Goal: Find specific page/section: Find specific page/section

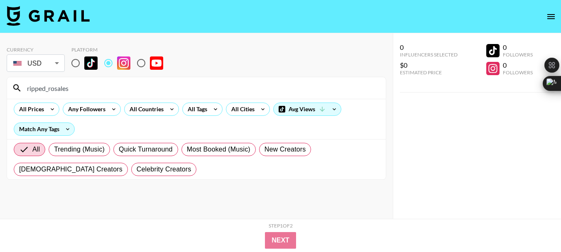
click at [46, 87] on input "ripped_rosales" at bounding box center [201, 87] width 359 height 13
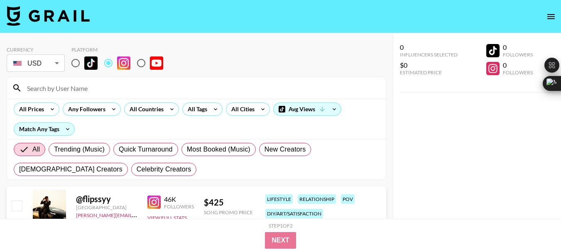
paste input "theiron_wolf"
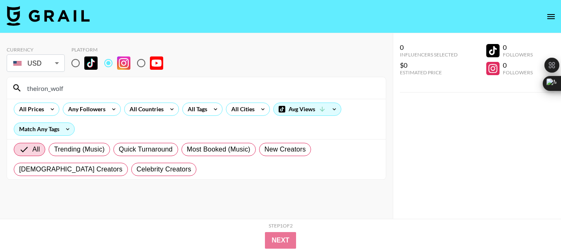
type input "theiron_wolf"
click at [42, 85] on input "theiron_wolf" at bounding box center [201, 87] width 359 height 13
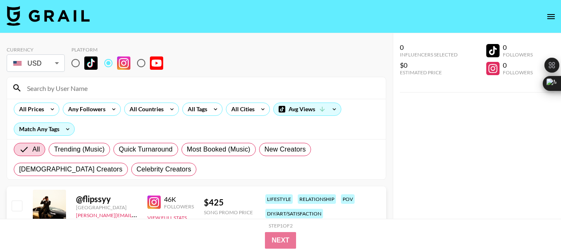
paste input "astrid_lundberg"
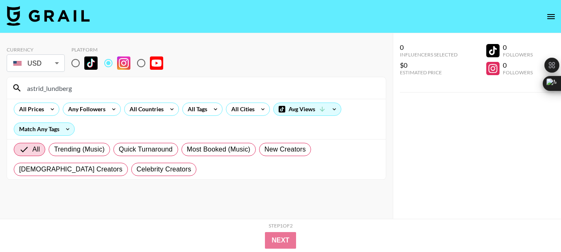
type input "astrid_lundberg"
click at [59, 90] on input "astrid_lundberg" at bounding box center [201, 87] width 359 height 13
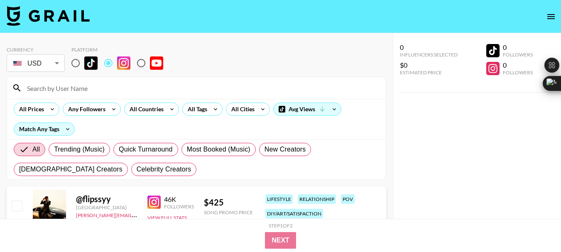
paste input "rubyandkatrena"
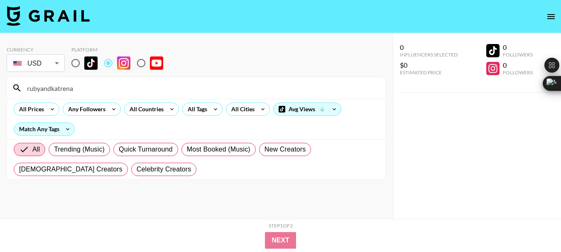
type input "rubyandkatrena"
click at [64, 87] on input "rubyandkatrena" at bounding box center [201, 87] width 359 height 13
click at [63, 88] on input "rubyandkatrena" at bounding box center [201, 87] width 359 height 13
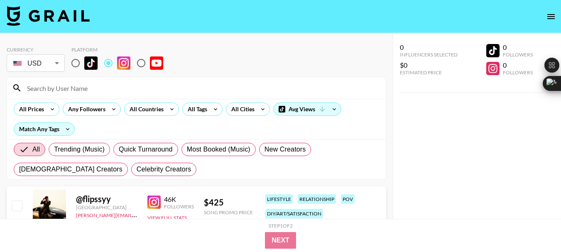
paste input "thomassanders"
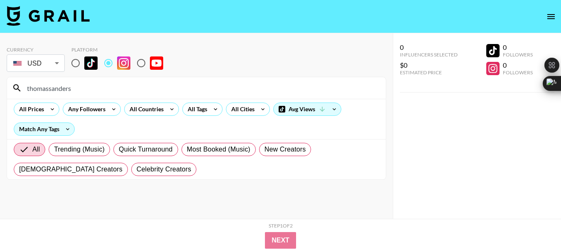
type input "thomassanders"
click at [56, 89] on input "thomassanders" at bounding box center [201, 87] width 359 height 13
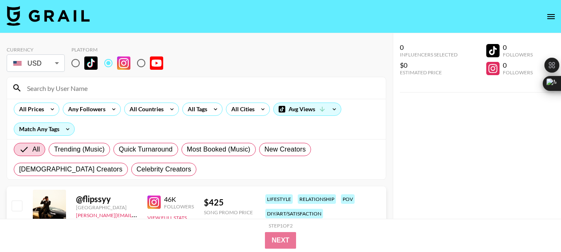
paste input "raineemery"
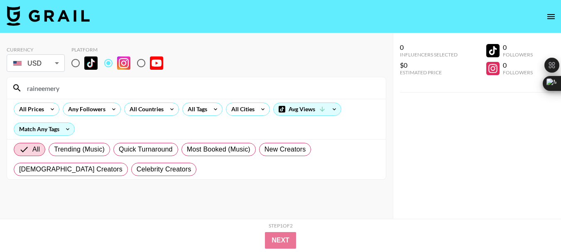
type input "raineemery"
